Goal: Information Seeking & Learning: Learn about a topic

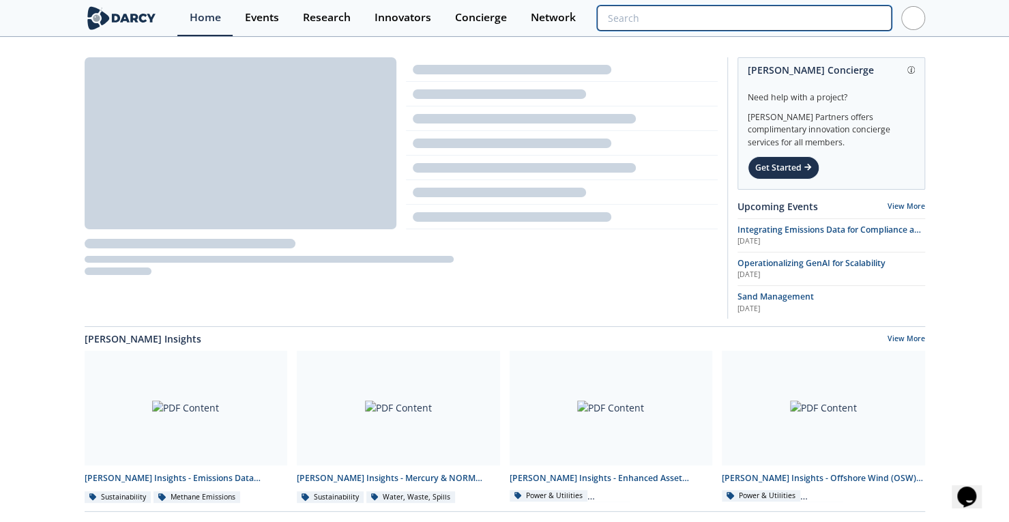
click at [800, 23] on input "search" at bounding box center [744, 17] width 294 height 25
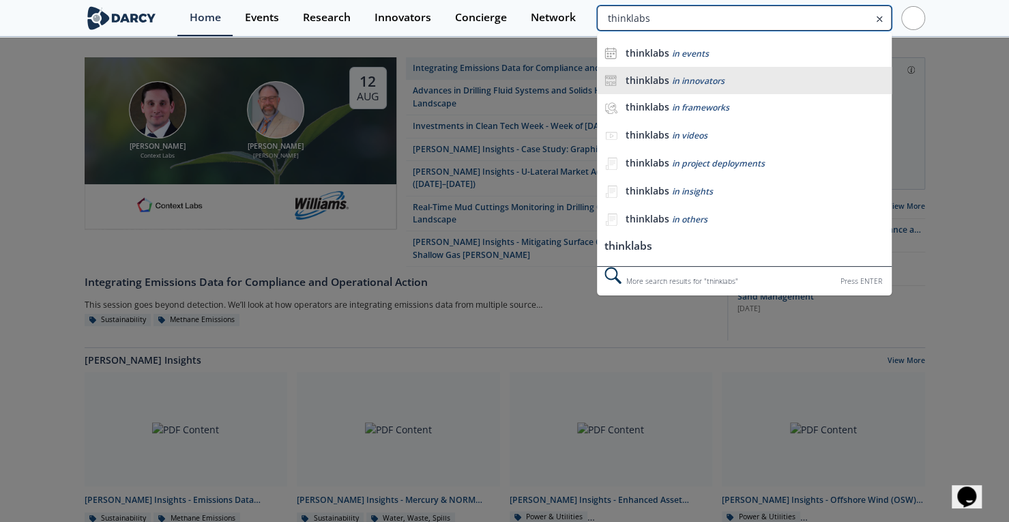
type input "thinklabs"
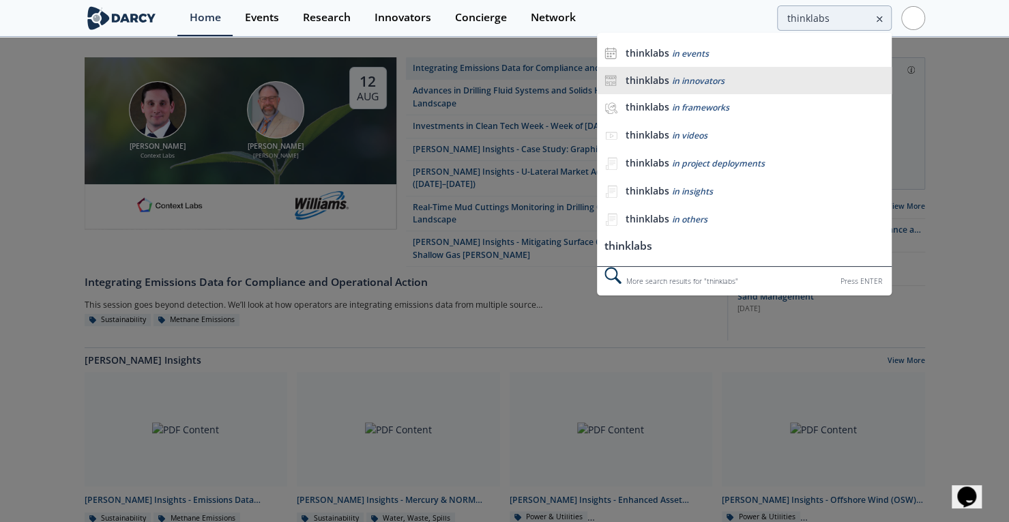
click at [698, 71] on li "thinklabs in innovators" at bounding box center [744, 80] width 294 height 27
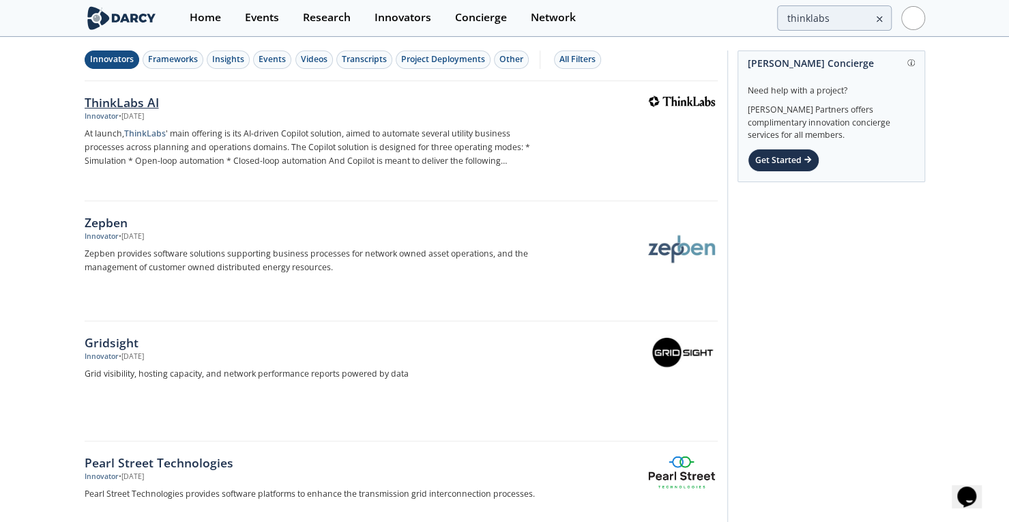
click at [115, 100] on div "ThinkLabs AI" at bounding box center [310, 102] width 451 height 18
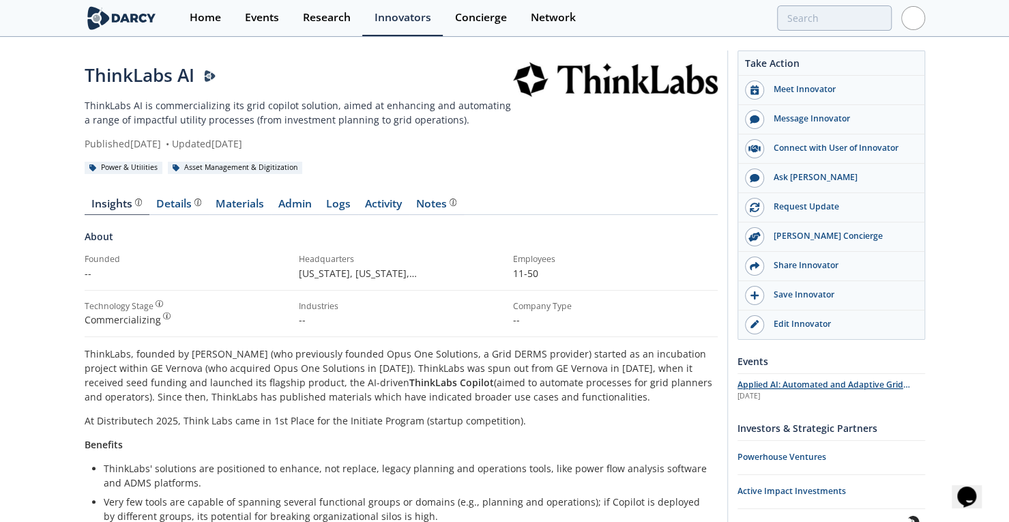
click at [799, 380] on span "Applied AI: Automated and Adaptive Grid Planning and Operations" at bounding box center [823, 390] width 173 height 24
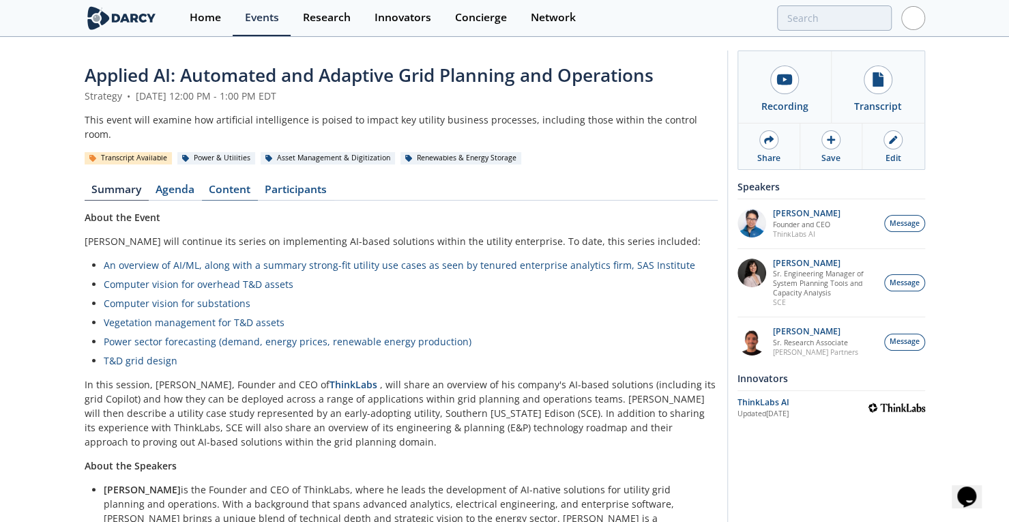
click at [235, 184] on link "Content" at bounding box center [230, 192] width 56 height 16
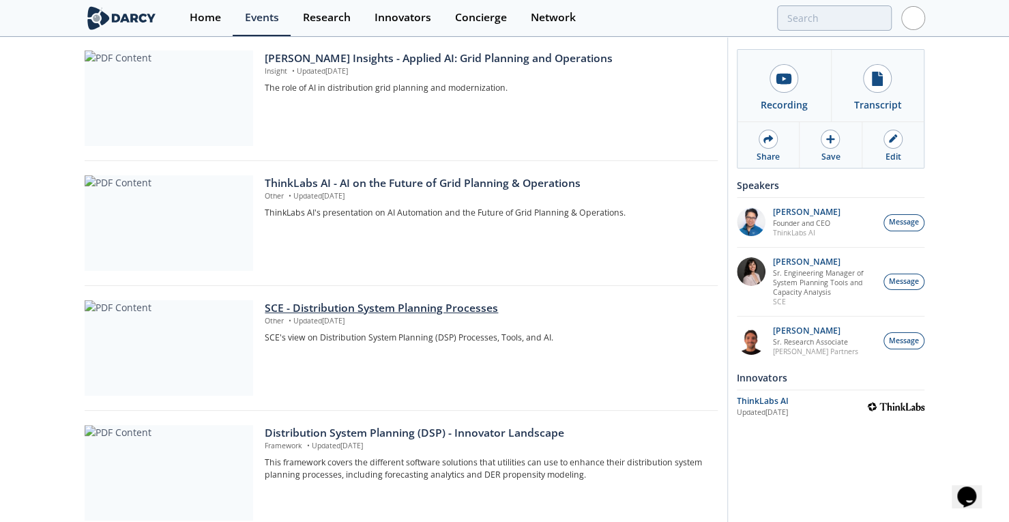
scroll to position [295, 0]
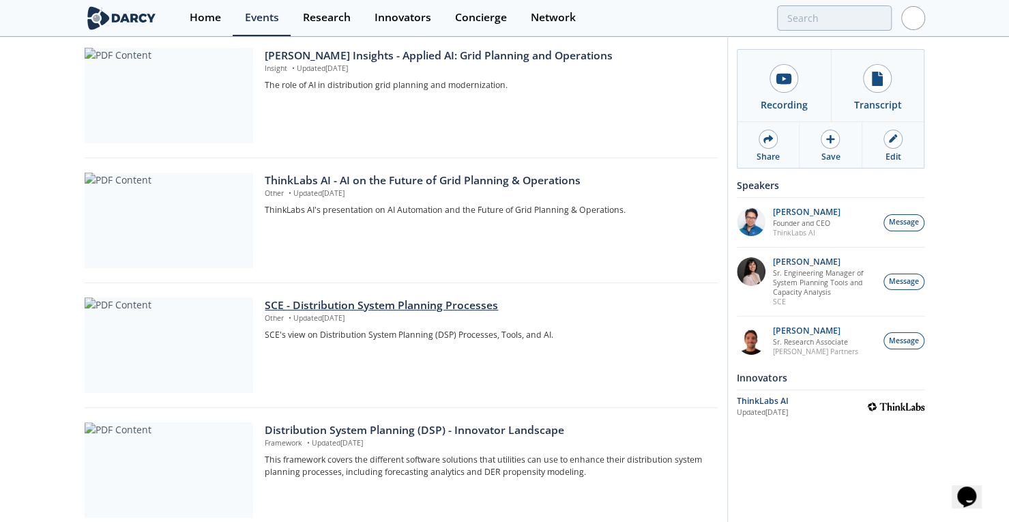
click at [368, 297] on div "SCE - Distribution System Planning Processes" at bounding box center [486, 305] width 443 height 16
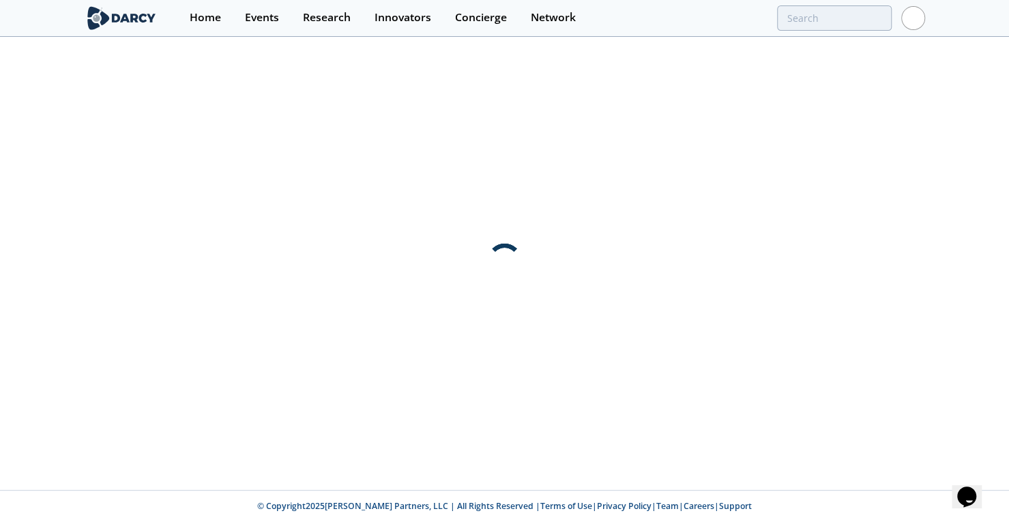
scroll to position [0, 0]
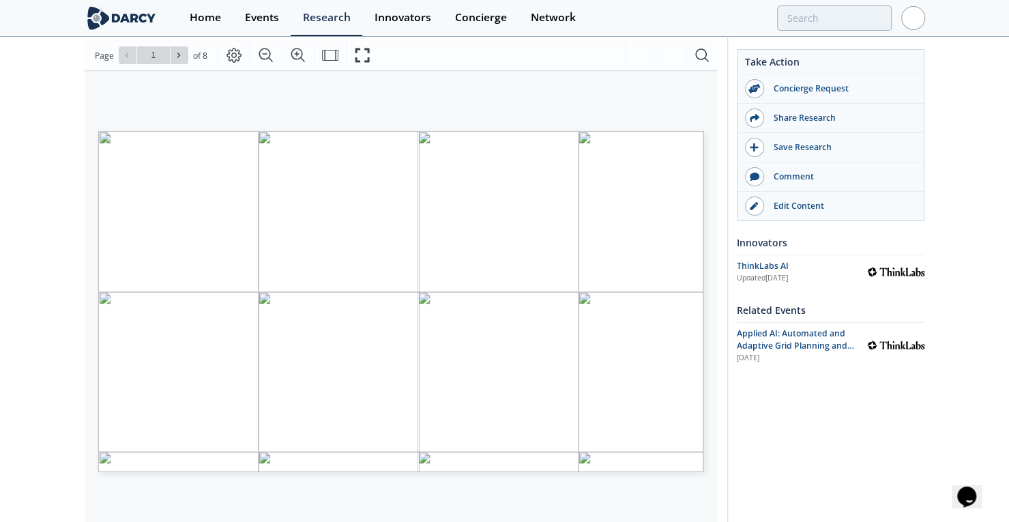
scroll to position [166, 0]
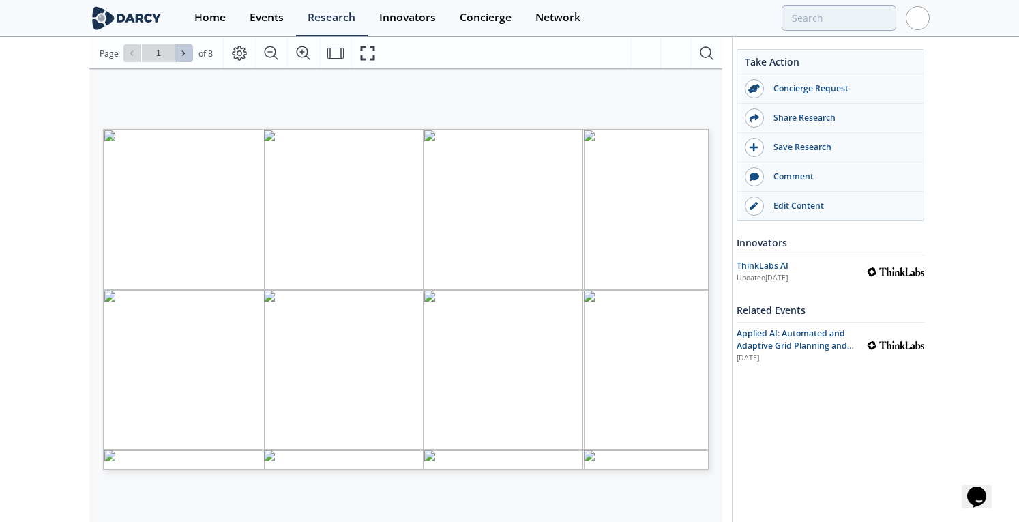
click at [184, 50] on icon at bounding box center [183, 53] width 8 height 8
type input "2"
click at [184, 50] on icon at bounding box center [183, 53] width 8 height 8
type input "3"
click at [184, 50] on icon at bounding box center [183, 53] width 8 height 8
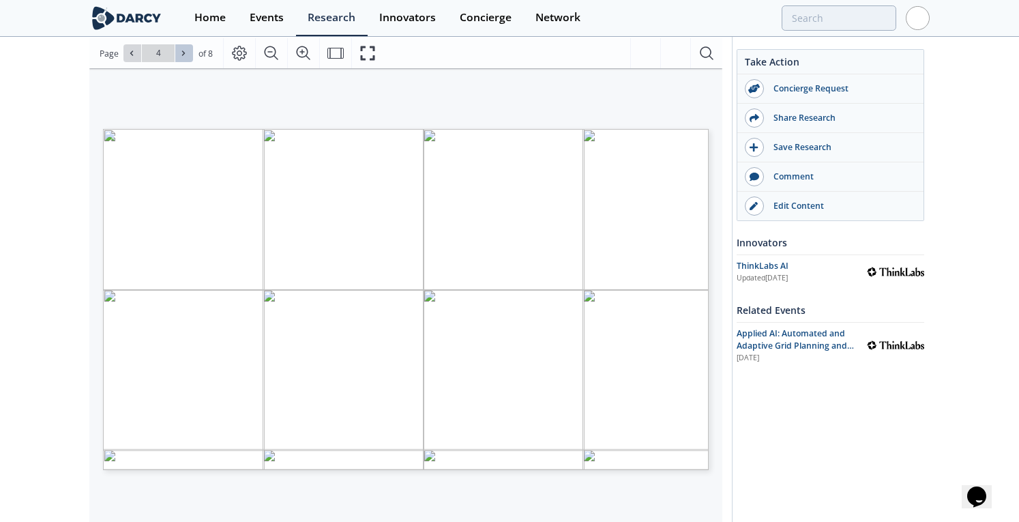
click at [184, 50] on icon at bounding box center [183, 53] width 8 height 8
type input "5"
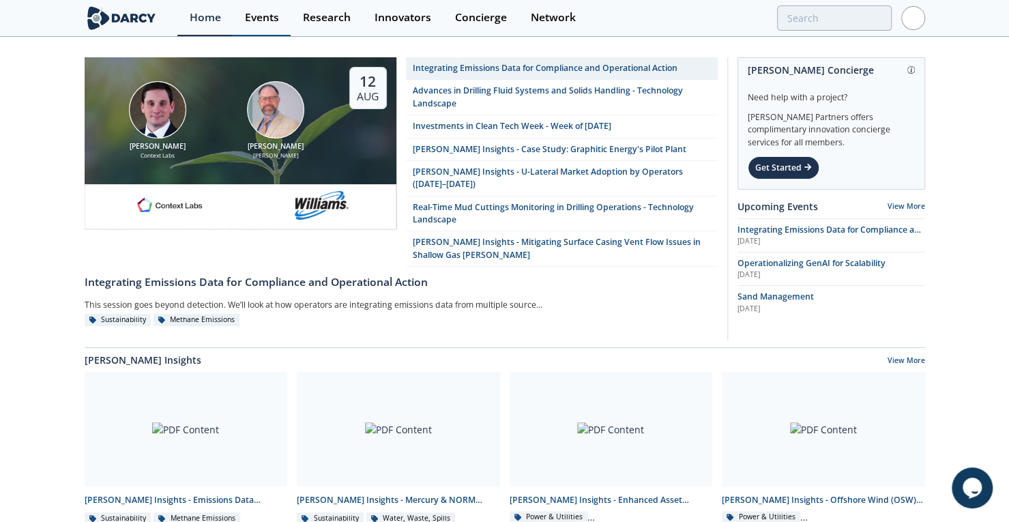
click at [271, 18] on div "Events" at bounding box center [262, 17] width 34 height 11
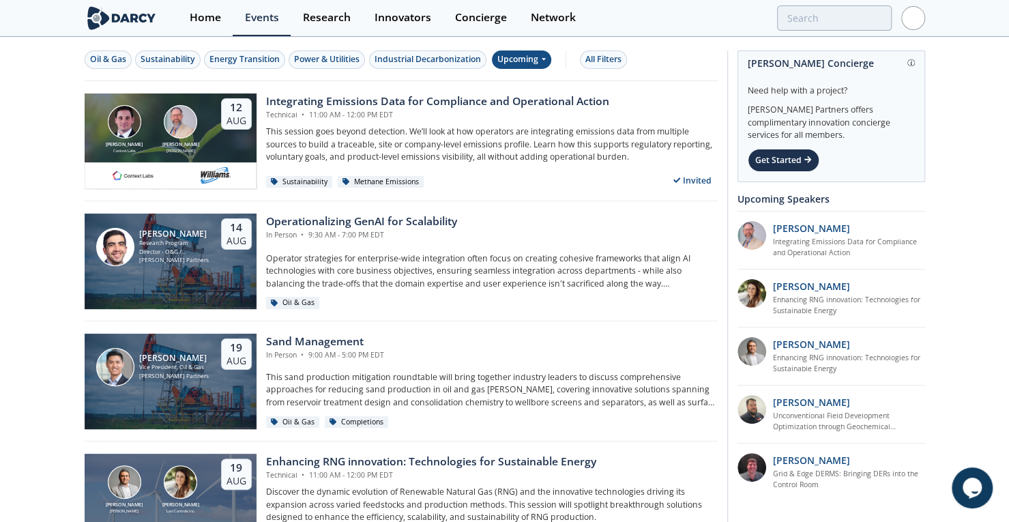
click at [537, 59] on div "Upcoming" at bounding box center [521, 59] width 59 height 18
click at [525, 100] on div "Past" at bounding box center [536, 104] width 85 height 22
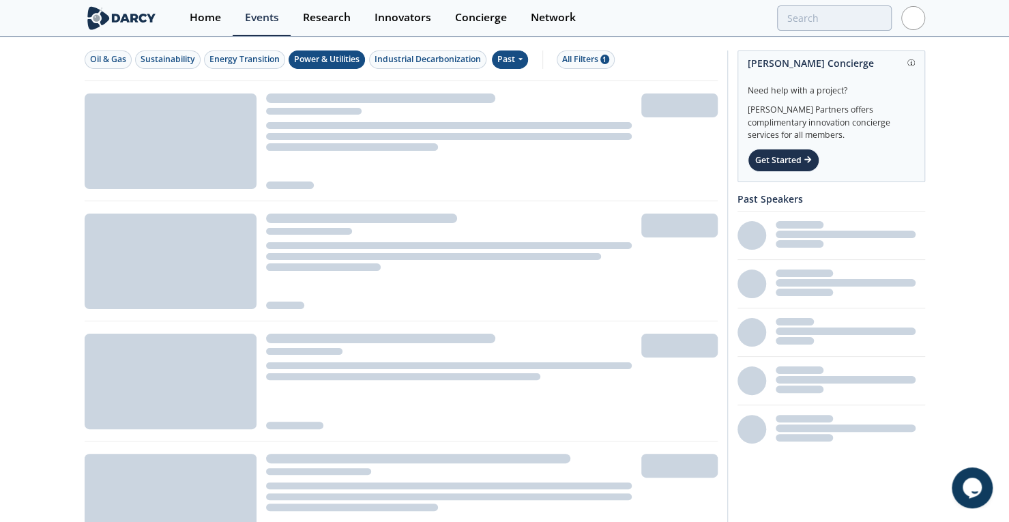
click at [315, 63] on div "Power & Utilities" at bounding box center [326, 59] width 65 height 12
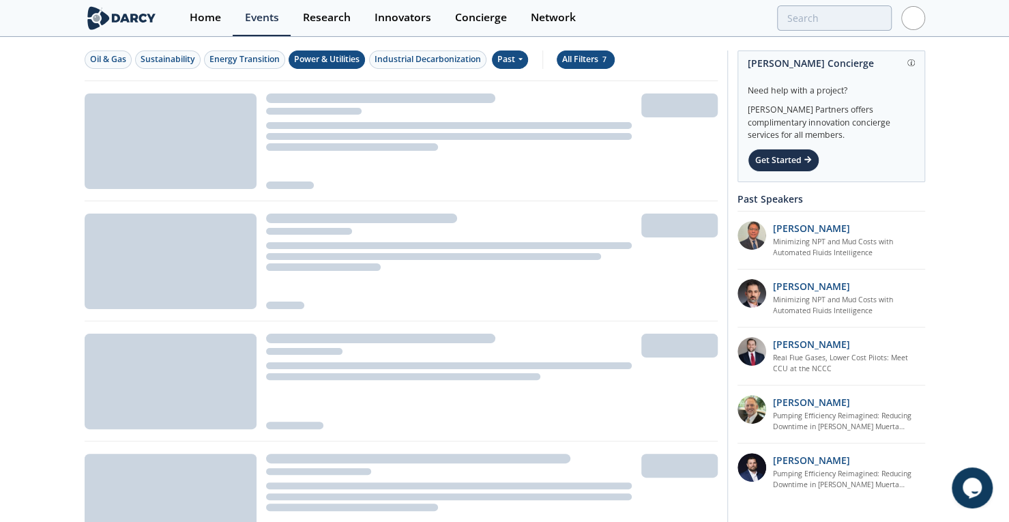
click at [574, 61] on div "All Filters 7" at bounding box center [585, 59] width 47 height 12
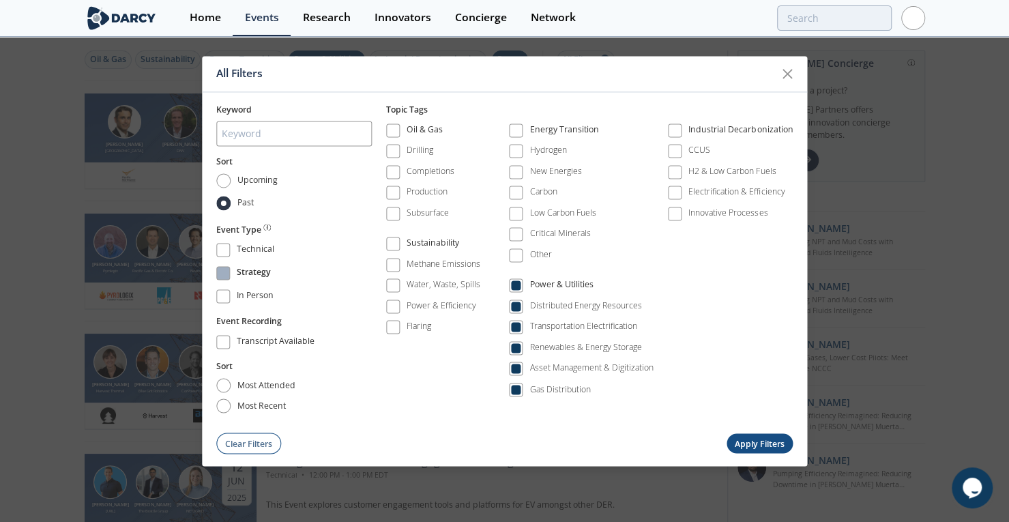
click at [228, 273] on span at bounding box center [223, 274] width 10 height 10
click at [757, 434] on button "Apply Filters" at bounding box center [759, 444] width 67 height 20
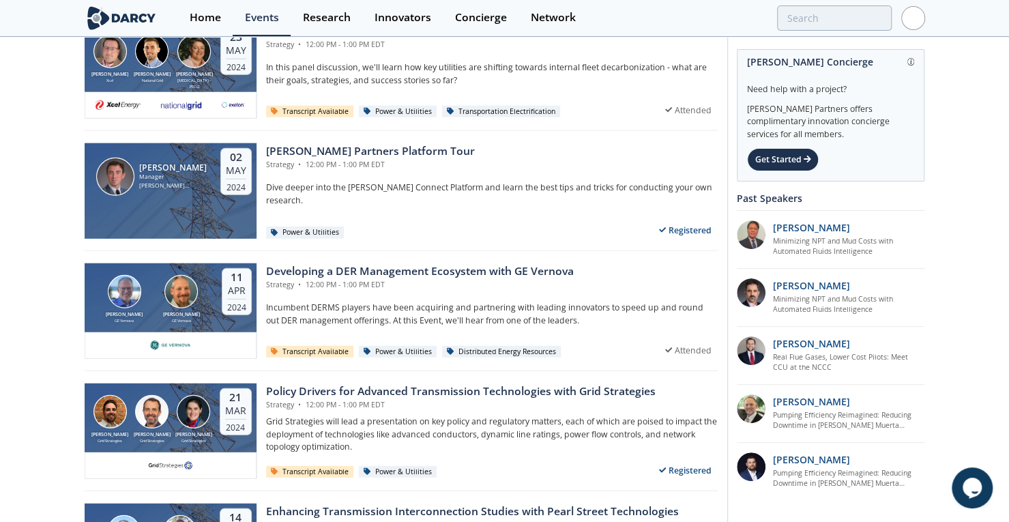
scroll to position [2117, 0]
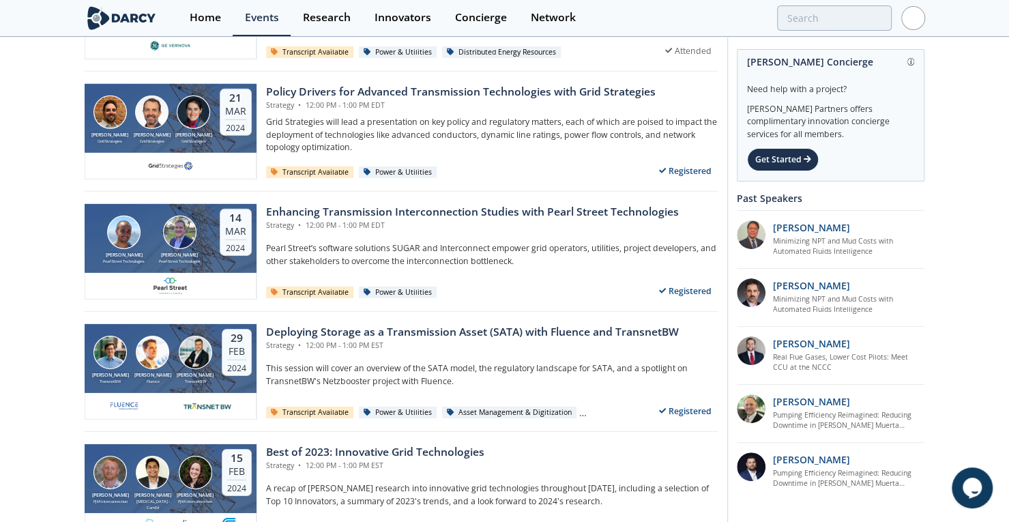
drag, startPoint x: 966, startPoint y: 273, endPoint x: 960, endPoint y: 311, distance: 37.9
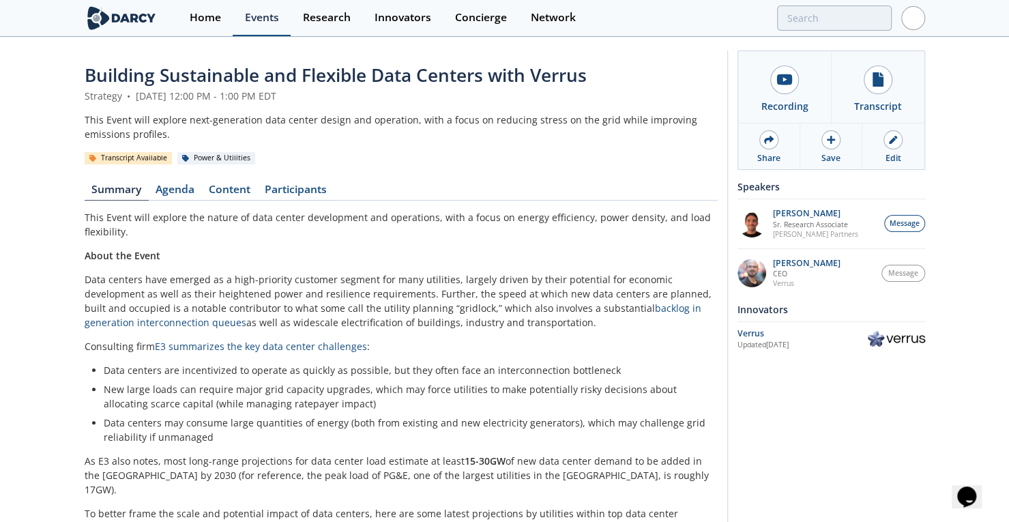
click at [269, 12] on div "Events" at bounding box center [262, 17] width 34 height 11
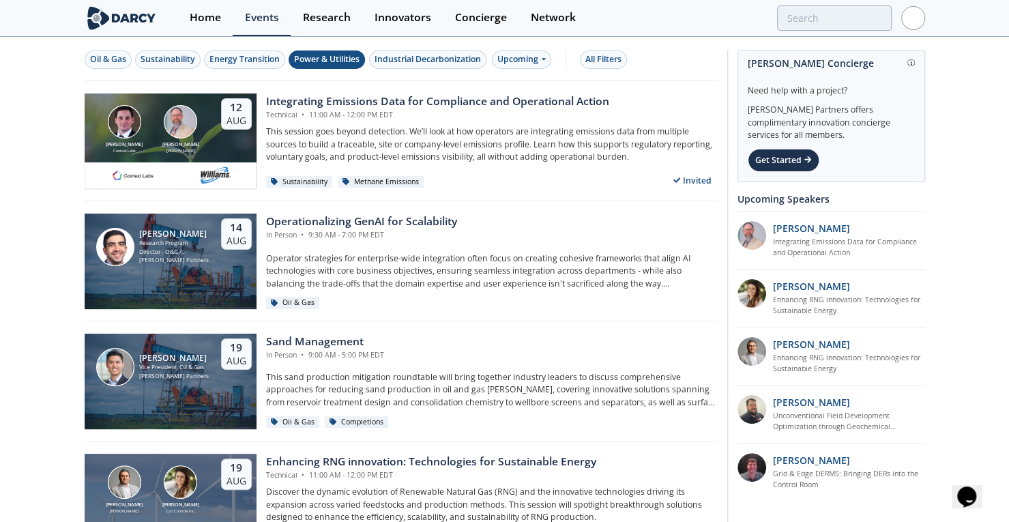
click at [323, 58] on div "Power & Utilities" at bounding box center [326, 59] width 65 height 12
